Goal: Find specific page/section: Find specific page/section

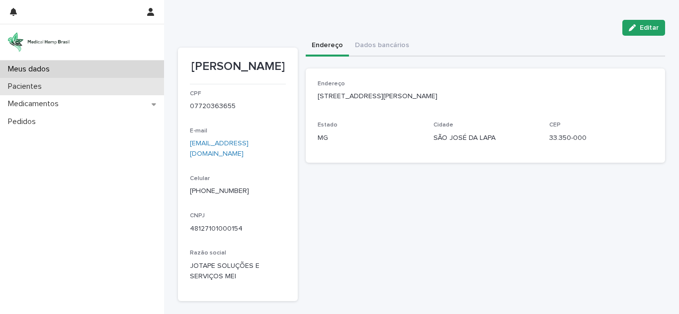
click at [37, 85] on font "Pacientes" at bounding box center [25, 86] width 34 height 8
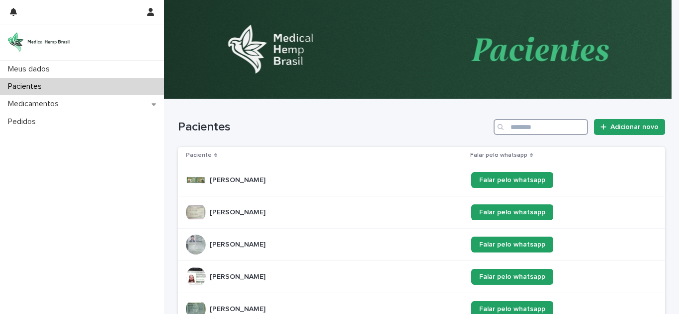
click at [530, 128] on input "Procurar" at bounding box center [540, 127] width 94 height 16
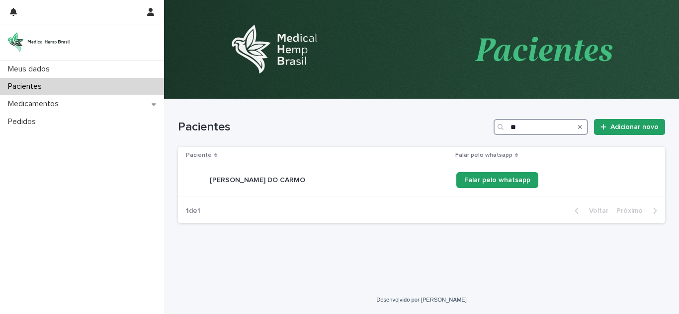
type input "*"
type input "****"
click at [264, 177] on font "ALANA ANGÉLICA PERUFFO" at bounding box center [255, 180] width 90 height 7
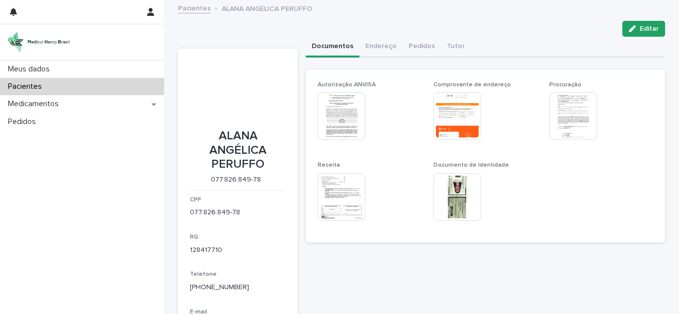
click at [338, 197] on img at bounding box center [341, 197] width 48 height 48
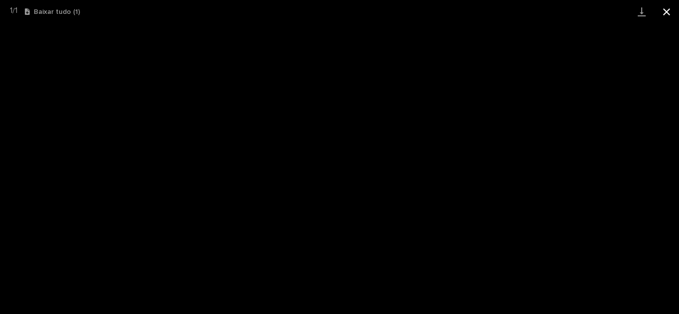
click at [667, 10] on button "Fechar galeria" at bounding box center [666, 11] width 25 height 23
